Goal: Task Accomplishment & Management: Use online tool/utility

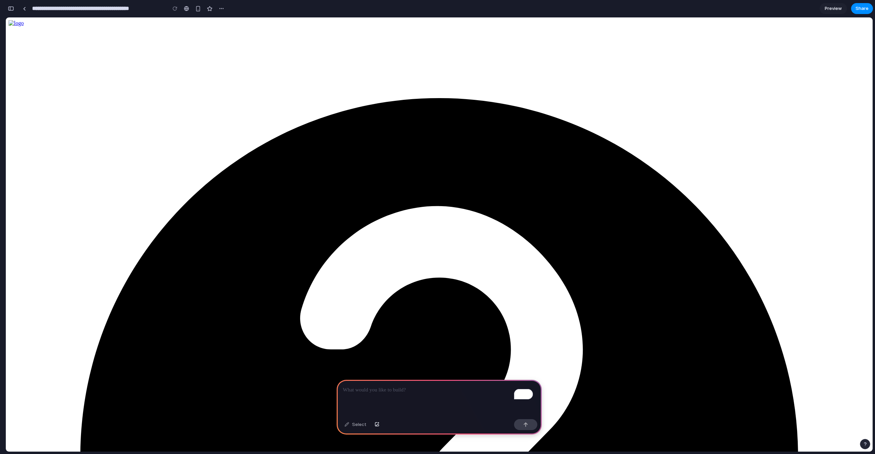
click at [11, 8] on div "button" at bounding box center [11, 8] width 6 height 5
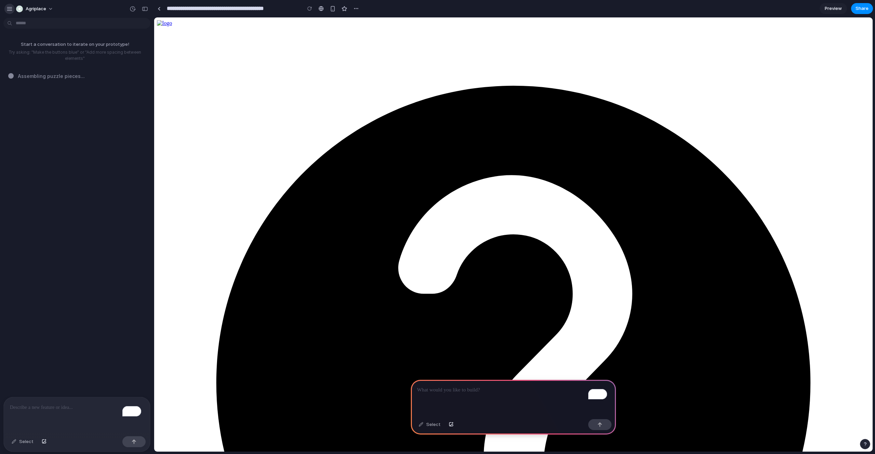
click at [12, 9] on div "button" at bounding box center [9, 9] width 6 height 6
click at [42, 441] on div "button" at bounding box center [44, 442] width 5 height 4
click at [354, 9] on div "button" at bounding box center [356, 8] width 5 height 5
click at [354, 9] on div "Duplicate Delete" at bounding box center [437, 227] width 875 height 454
click at [8, 7] on div "button" at bounding box center [9, 9] width 6 height 6
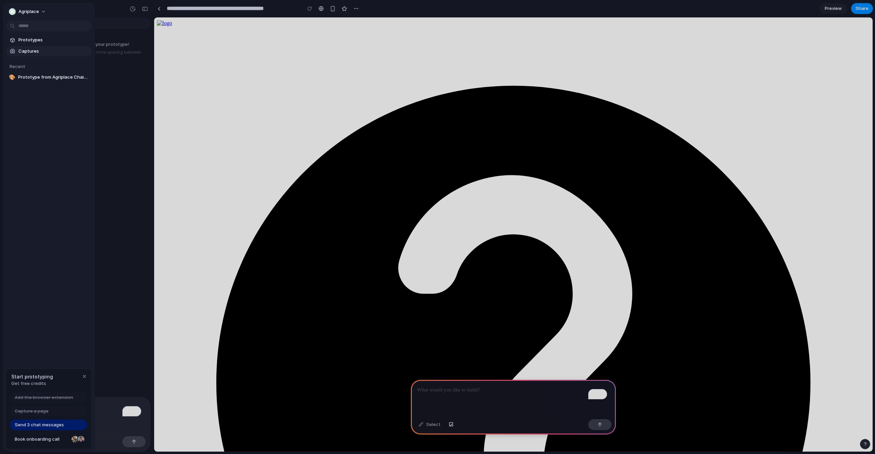
click at [41, 49] on span "Captures" at bounding box center [53, 51] width 70 height 7
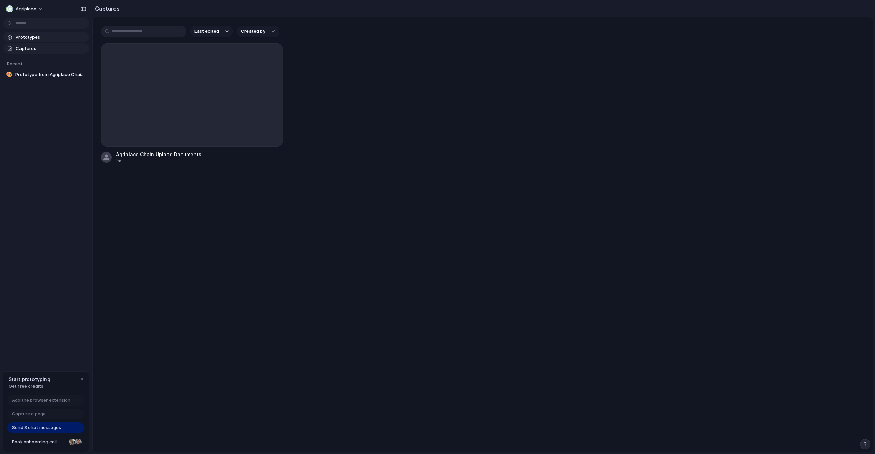
click at [27, 38] on span "Prototypes" at bounding box center [51, 37] width 70 height 7
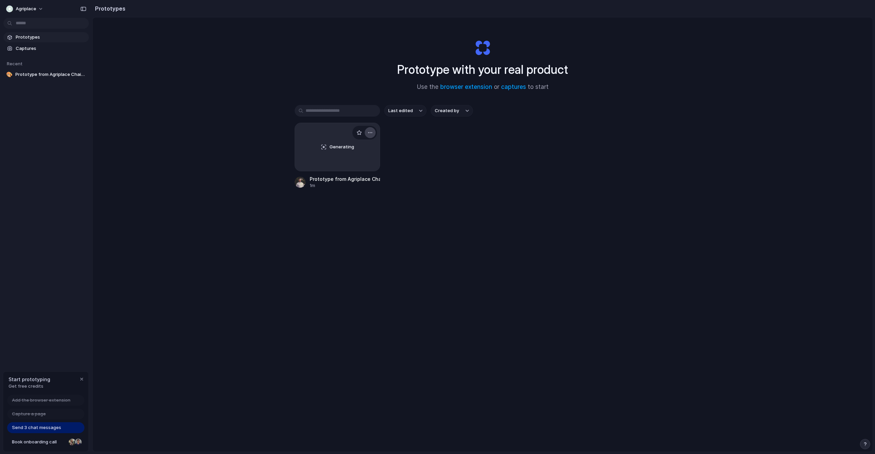
click at [371, 132] on div "button" at bounding box center [370, 132] width 5 height 5
click at [371, 132] on div "Open in new tab Rename Copy link Delete" at bounding box center [437, 227] width 875 height 454
click at [37, 51] on span "Captures" at bounding box center [51, 48] width 70 height 7
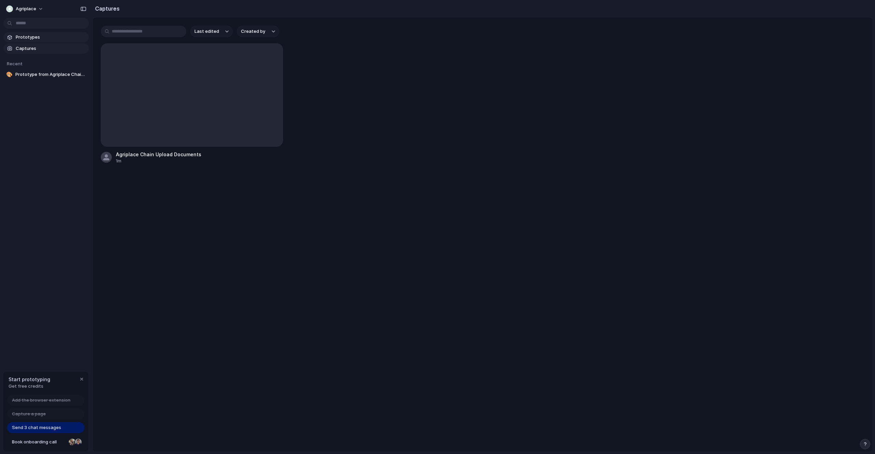
click at [35, 42] on link "Prototypes" at bounding box center [45, 37] width 85 height 10
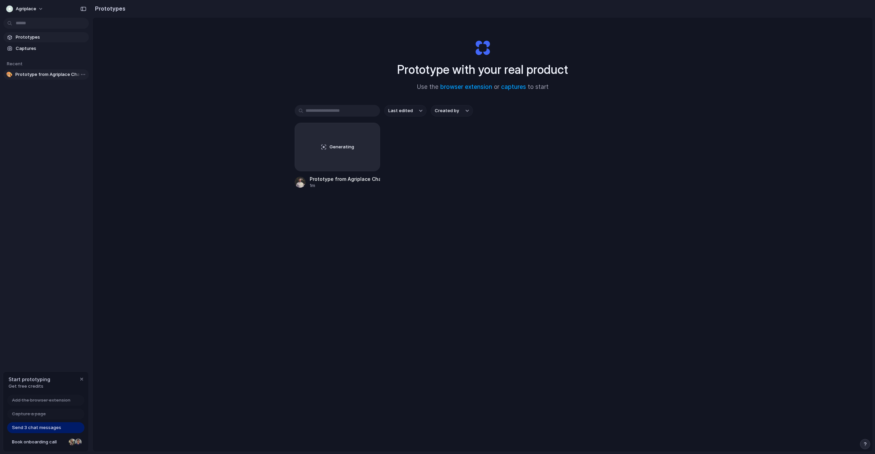
click at [42, 74] on span "Prototype from Agriplace Chain Upload Documents" at bounding box center [50, 74] width 71 height 7
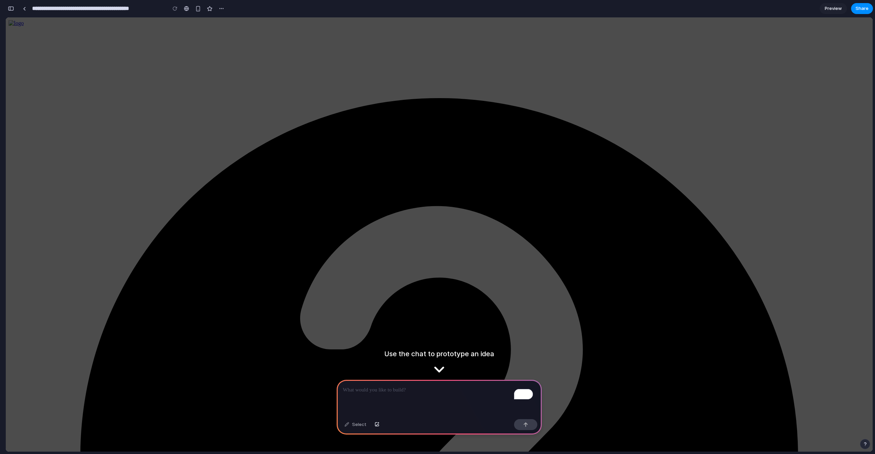
scroll to position [718, 0]
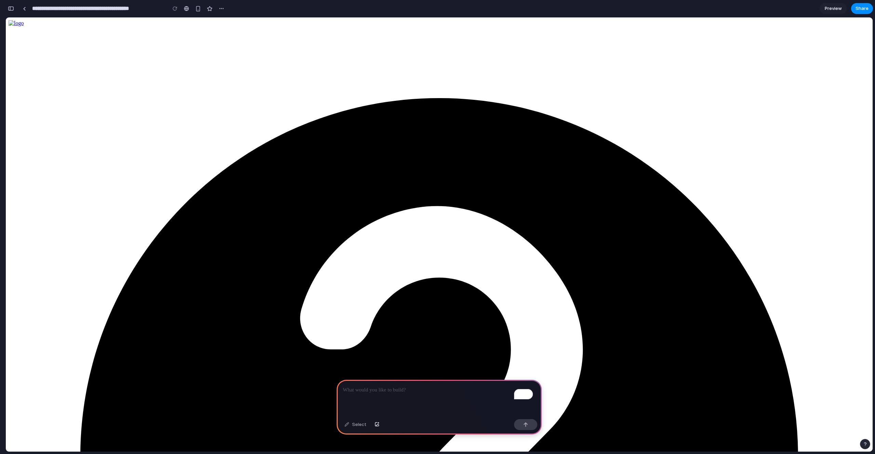
click at [380, 394] on div "To enrich screen reader interactions, please activate Accessibility in Grammarl…" at bounding box center [439, 398] width 205 height 37
click at [24, 8] on div at bounding box center [24, 9] width 3 height 4
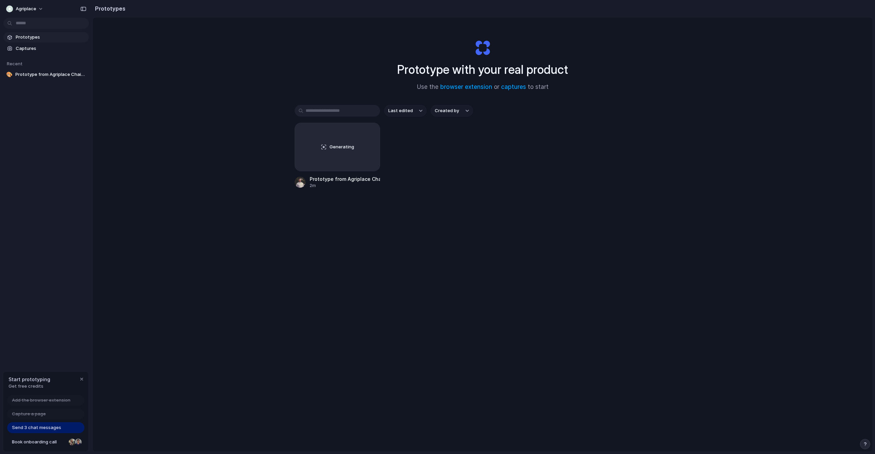
click at [238, 158] on div "Prototype with your real product Use the browser extension or captures to start…" at bounding box center [483, 252] width 780 height 470
click at [371, 133] on div "button" at bounding box center [370, 132] width 5 height 5
click at [354, 178] on li "Delete" at bounding box center [349, 180] width 49 height 11
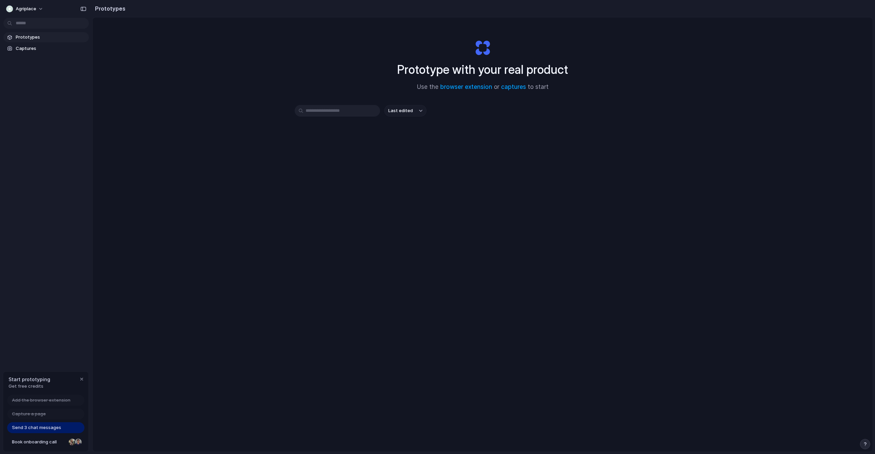
click at [393, 183] on div "Prototype with your real product Use the browser extension or captures to start…" at bounding box center [483, 252] width 780 height 470
